Goal: Complete application form

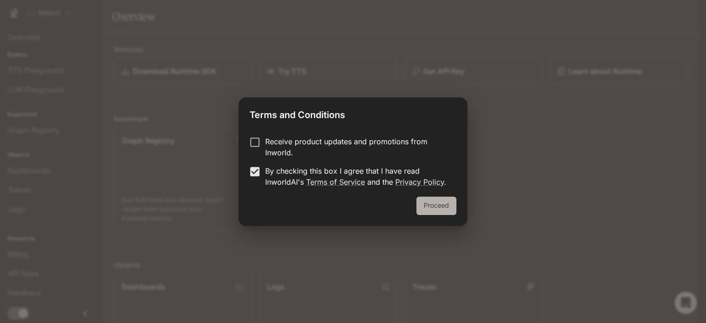
click at [437, 207] on button "Proceed" at bounding box center [436, 206] width 40 height 18
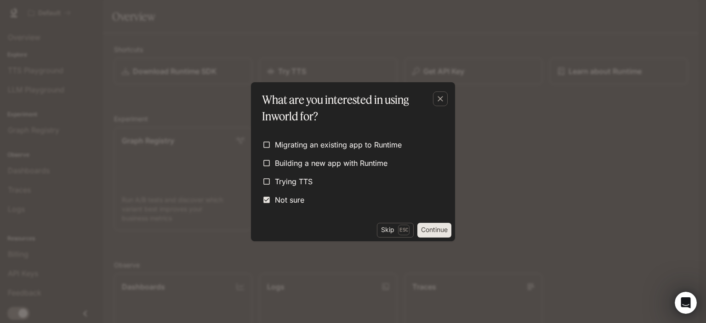
click at [435, 231] on button "Continue" at bounding box center [434, 230] width 34 height 15
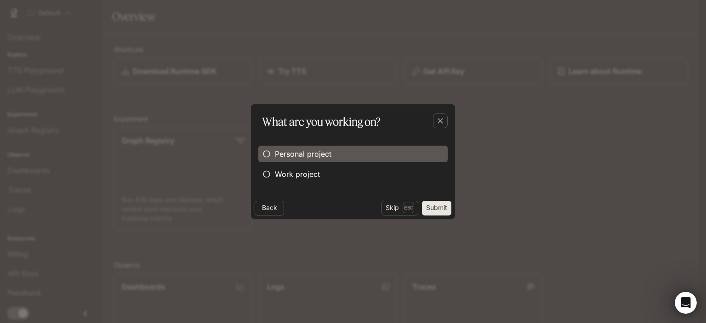
drag, startPoint x: 312, startPoint y: 152, endPoint x: 324, endPoint y: 156, distance: 12.5
click at [312, 152] on span "Personal project" at bounding box center [303, 153] width 56 height 11
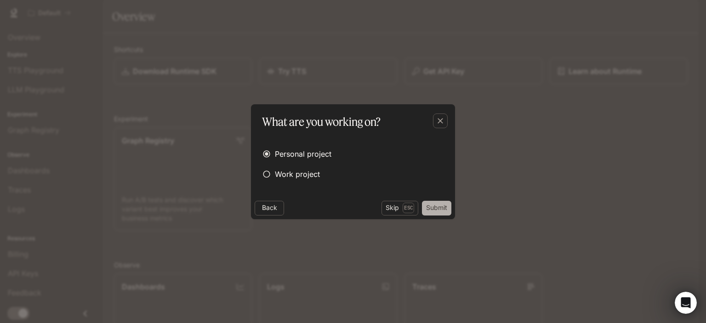
click at [439, 209] on button "Submit" at bounding box center [436, 208] width 29 height 15
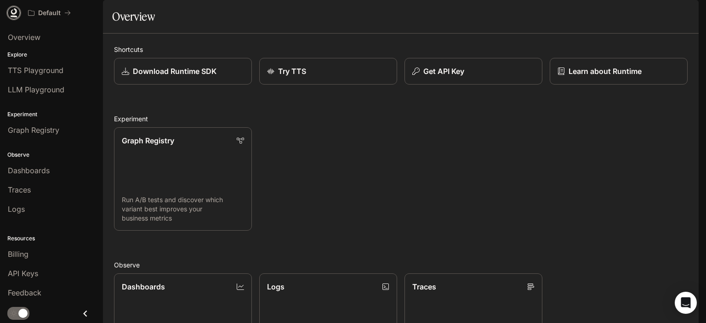
click at [15, 13] on icon at bounding box center [14, 11] width 6 height 6
